Goal: Find specific page/section: Find specific page/section

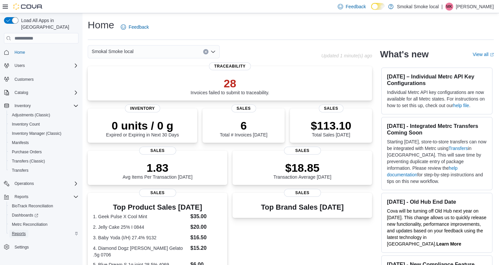
click at [21, 231] on span "Reports" at bounding box center [19, 233] width 14 height 5
